Goal: Book appointment/travel/reservation

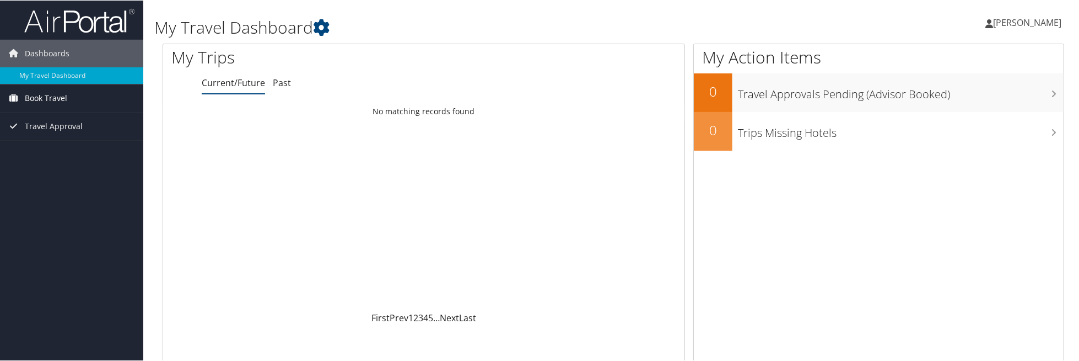
click at [47, 97] on span "Book Travel" at bounding box center [46, 98] width 42 height 28
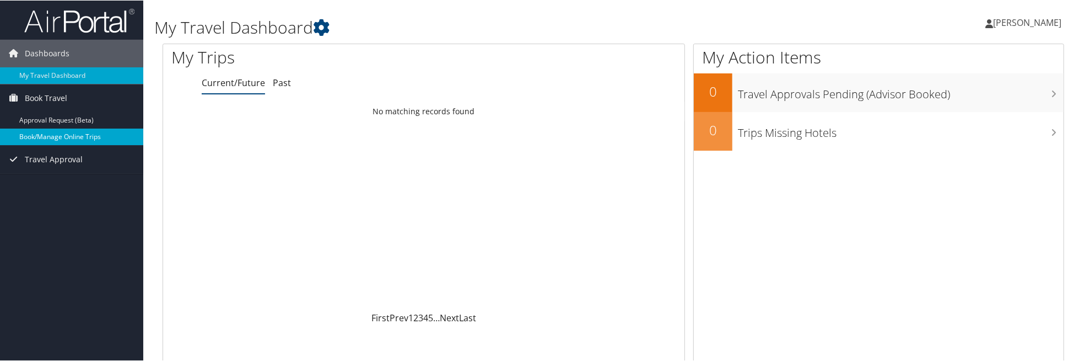
click at [51, 135] on link "Book/Manage Online Trips" at bounding box center [71, 136] width 143 height 17
